Goal: Find specific fact: Locate a discrete piece of known information

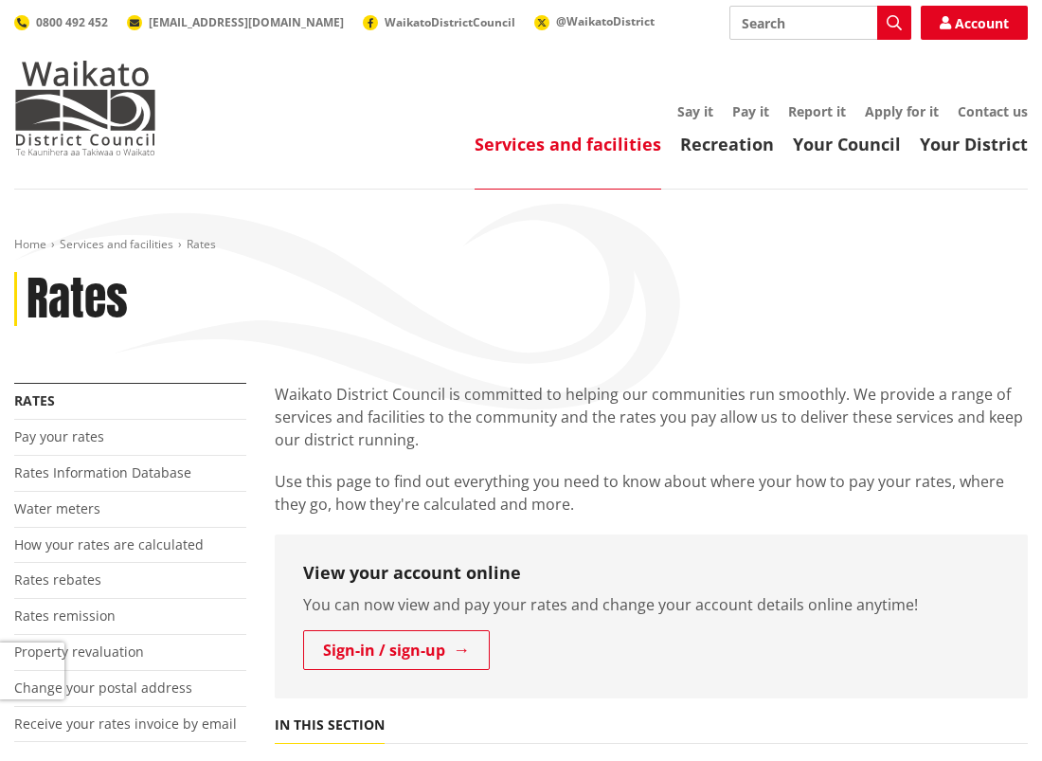
click at [796, 27] on input "Search" at bounding box center [820, 23] width 182 height 34
drag, startPoint x: 106, startPoint y: 467, endPoint x: 134, endPoint y: 468, distance: 27.5
click at [106, 468] on link "Rates Information Database" at bounding box center [102, 472] width 177 height 18
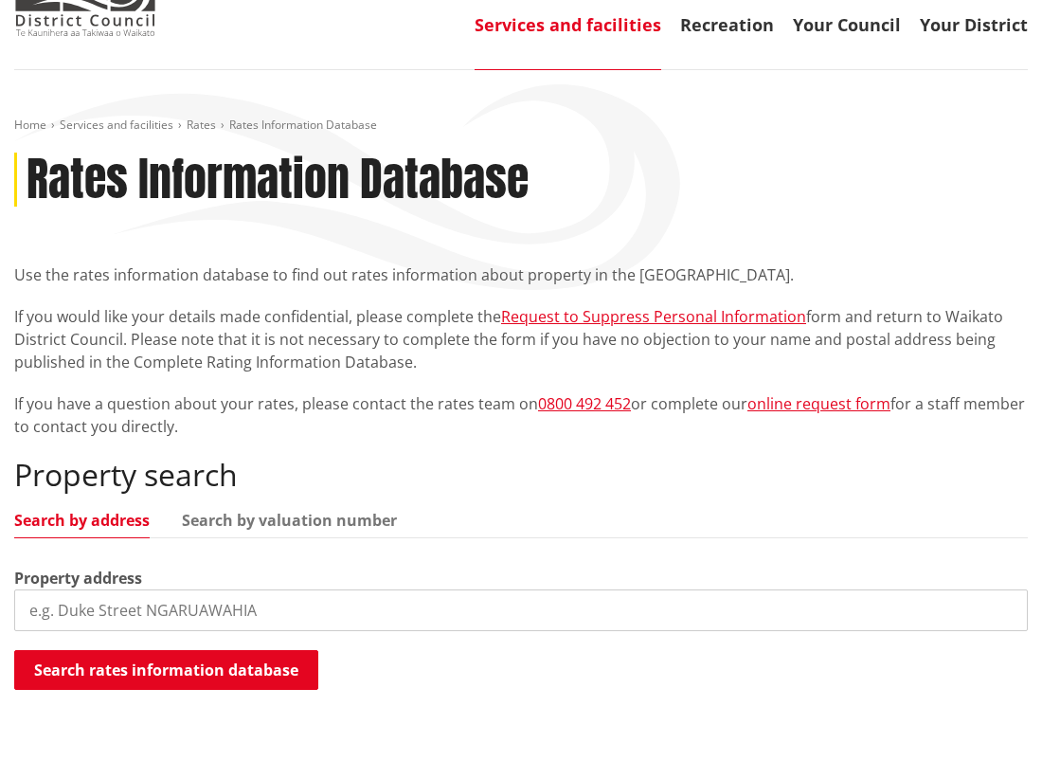
scroll to position [189, 0]
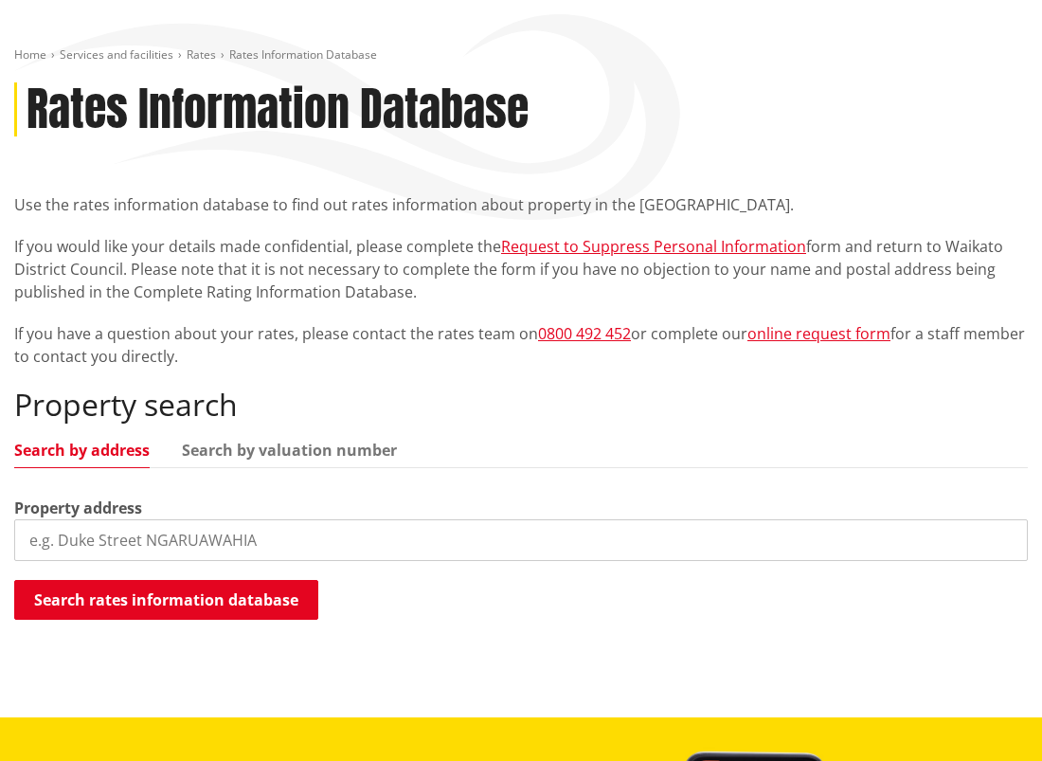
click at [174, 538] on input "search" at bounding box center [520, 540] width 1013 height 42
paste input "[STREET_ADDRESS]"
type input "[STREET_ADDRESS]"
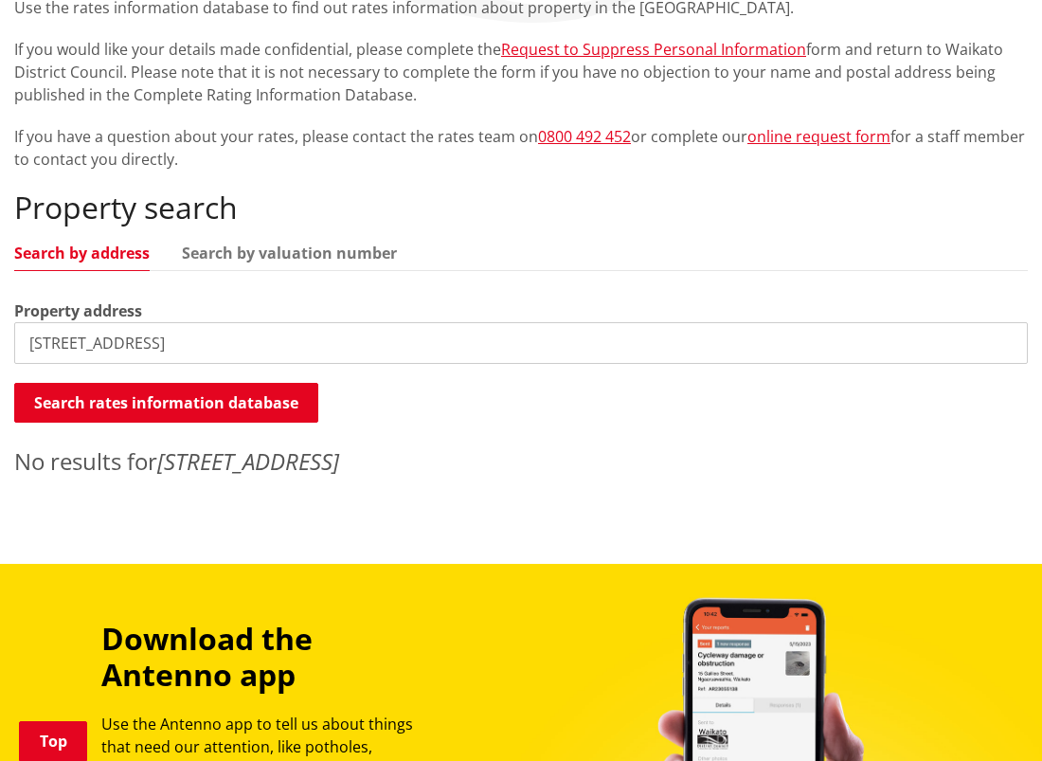
scroll to position [568, 0]
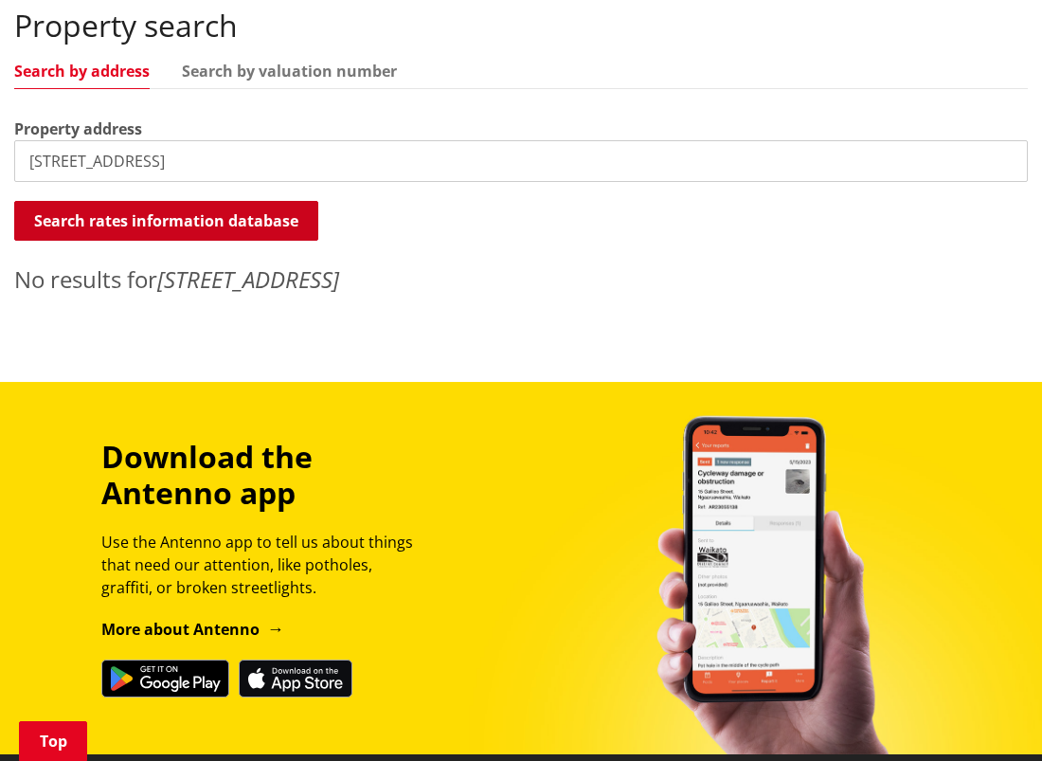
click at [258, 221] on button "Search rates information database" at bounding box center [166, 221] width 304 height 40
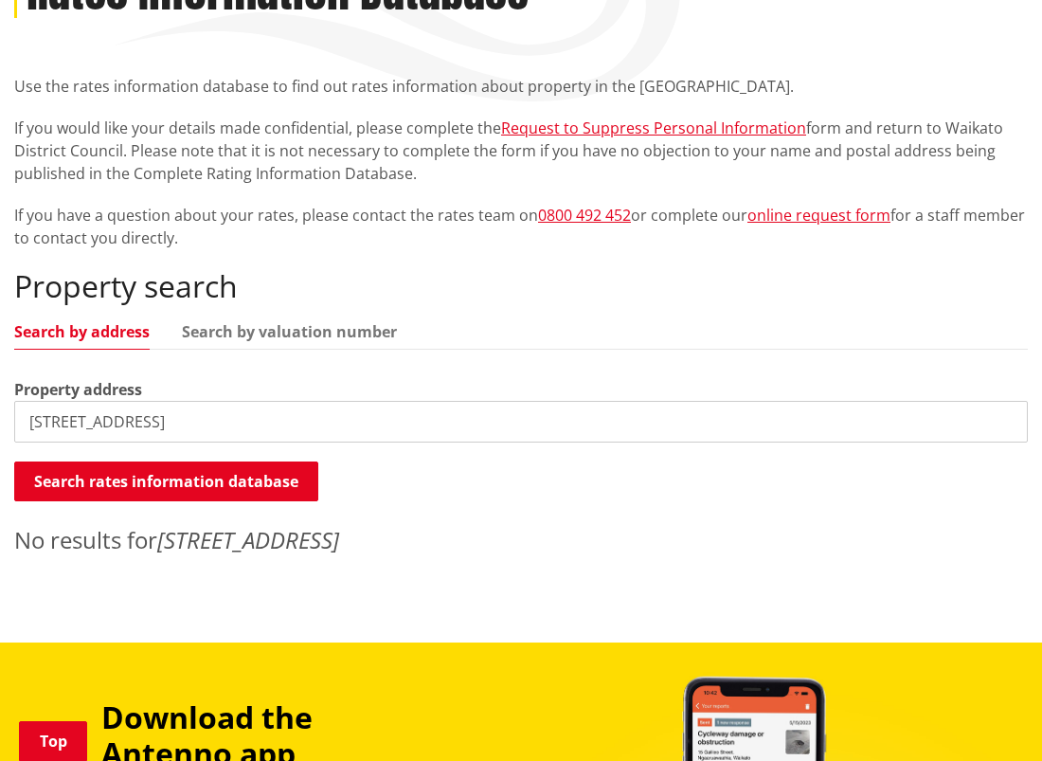
scroll to position [284, 0]
